Goal: Navigation & Orientation: Find specific page/section

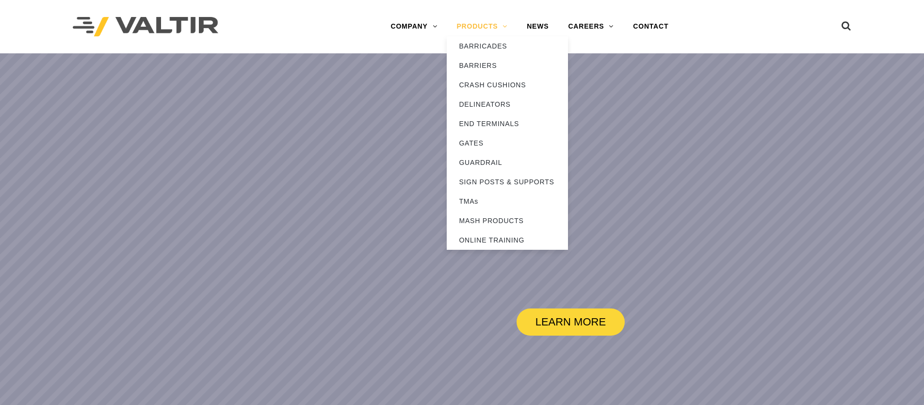
click at [482, 27] on link "PRODUCTS" at bounding box center [481, 26] width 70 height 19
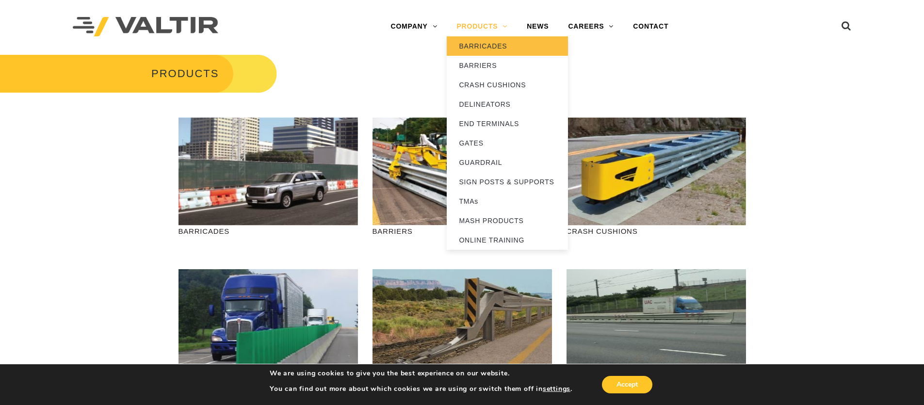
click at [472, 49] on link "BARRICADES" at bounding box center [506, 45] width 121 height 19
